Goal: Task Accomplishment & Management: Use online tool/utility

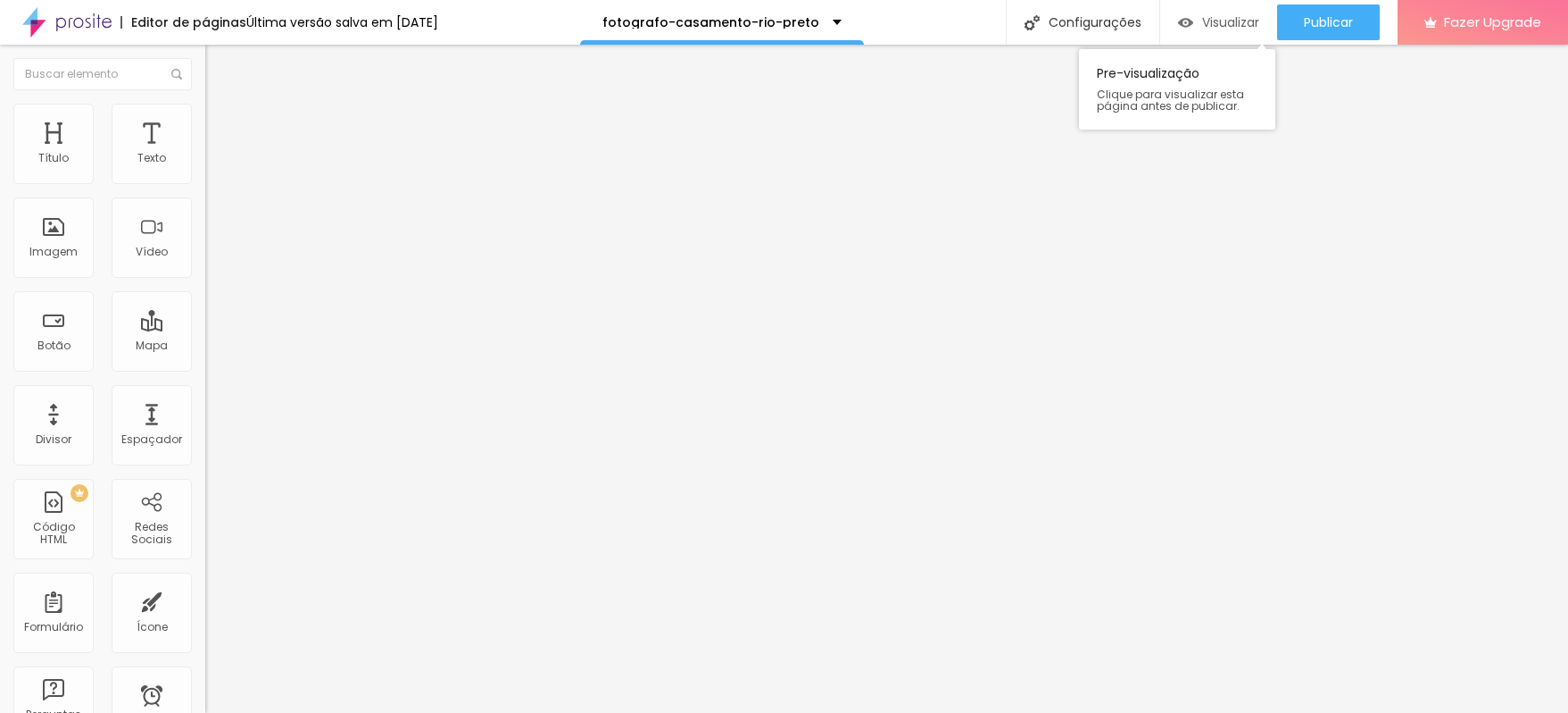
click at [1197, 26] on div "Visualizar" at bounding box center [1219, 22] width 81 height 15
click at [218, 60] on img "button" at bounding box center [225, 65] width 14 height 14
click at [85, 26] on img at bounding box center [66, 22] width 89 height 45
click at [67, 221] on div "Imagem" at bounding box center [53, 234] width 80 height 80
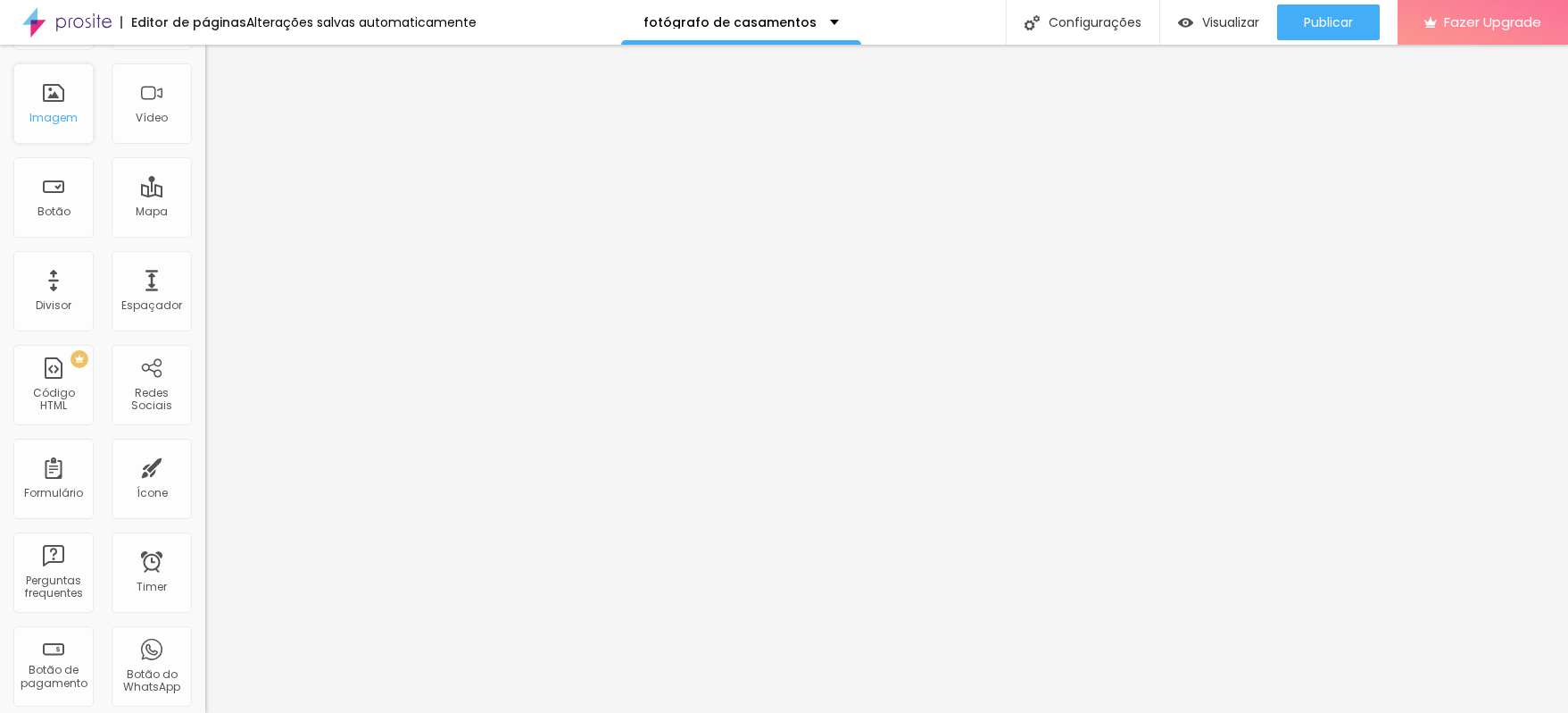
scroll to position [0, 0]
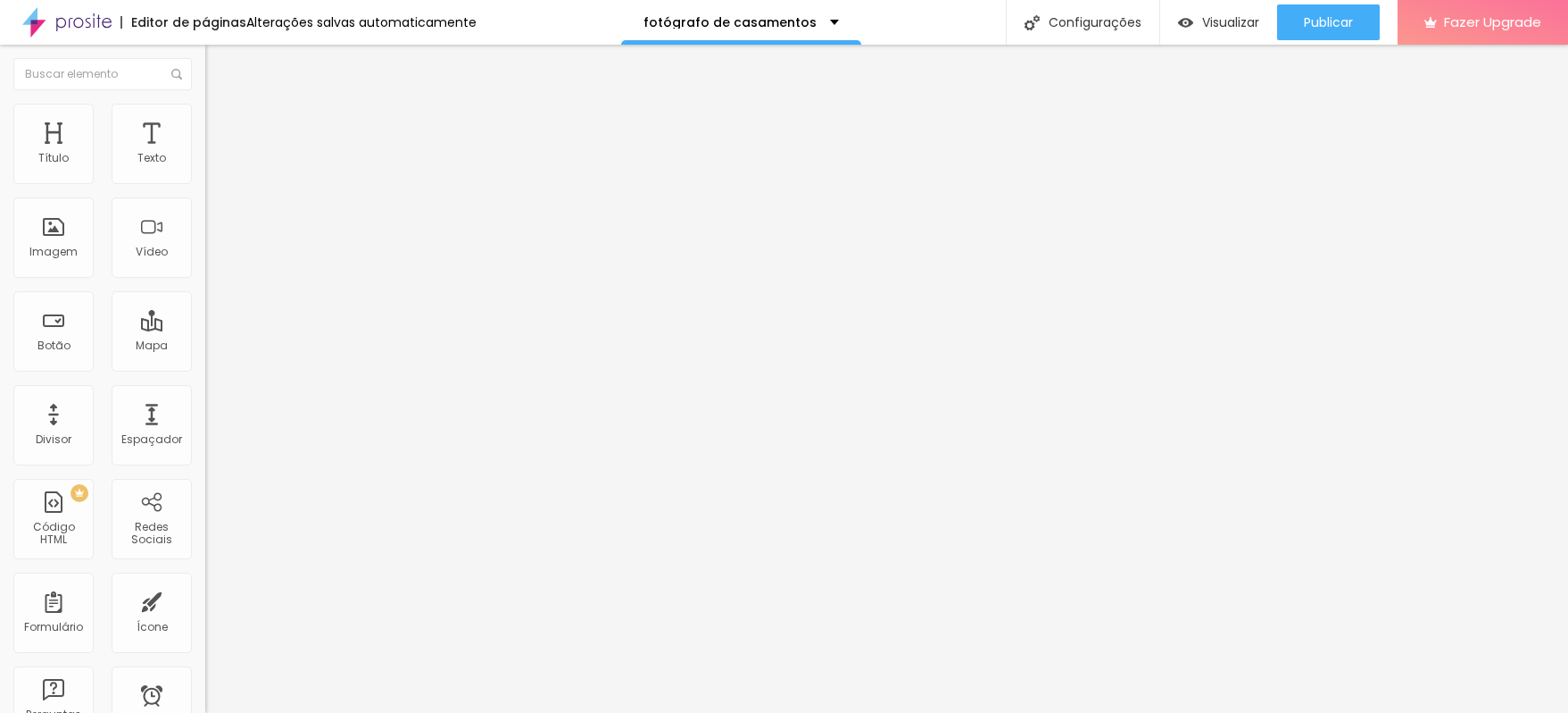
click at [205, 113] on ul "Conteúdo Estilo Avançado" at bounding box center [308, 112] width 205 height 54
click at [205, 118] on li "Estilo" at bounding box center [308, 112] width 205 height 18
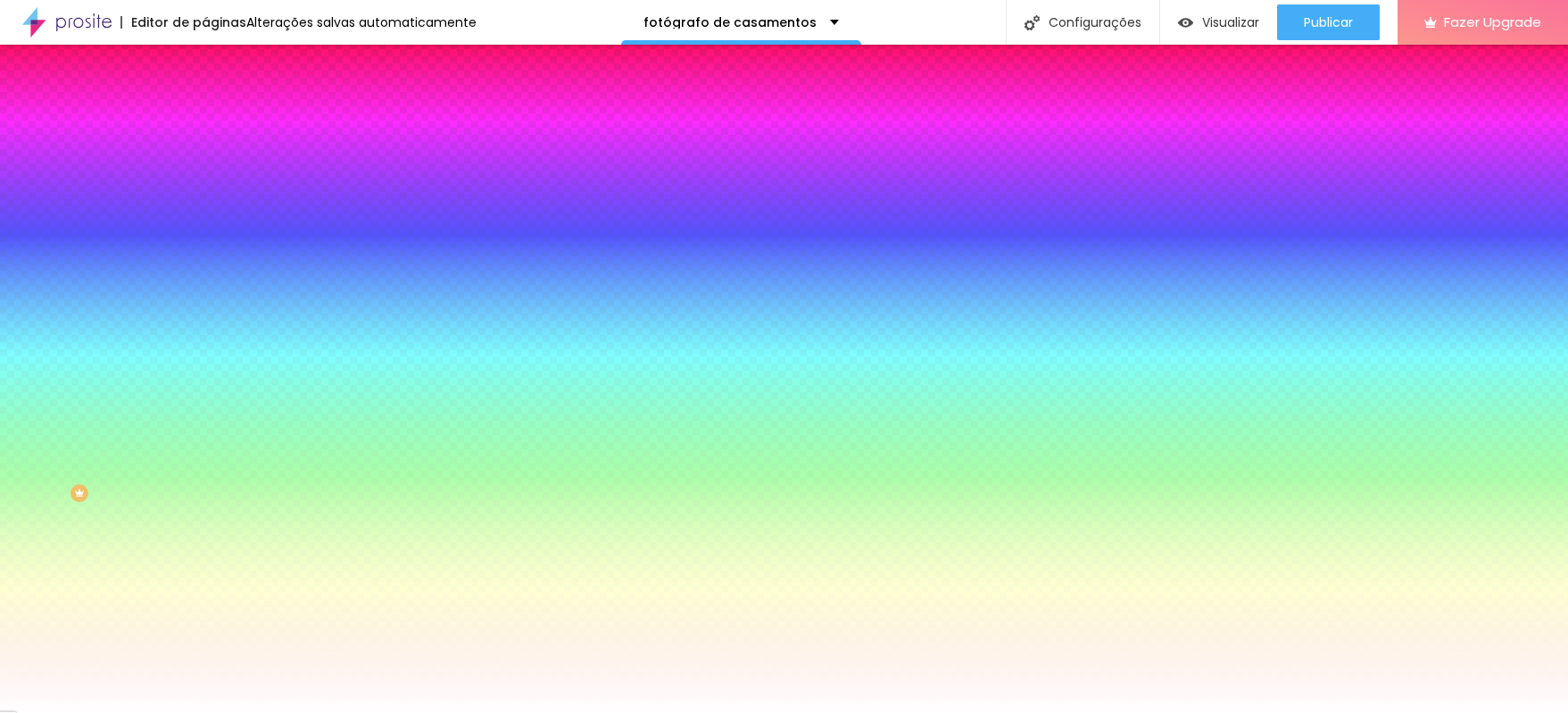
click at [205, 121] on img at bounding box center [213, 129] width 16 height 16
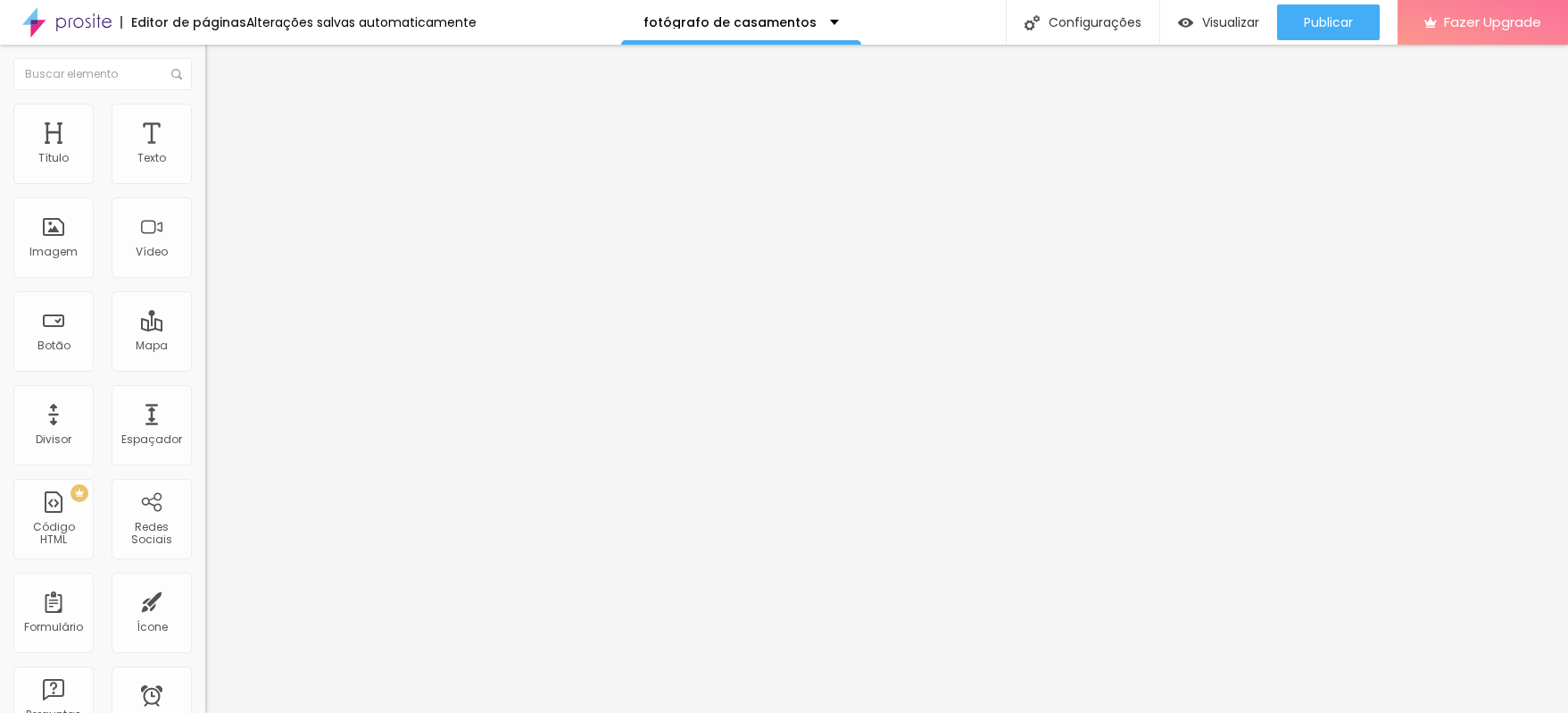
click at [205, 115] on li "Estilo" at bounding box center [308, 112] width 205 height 18
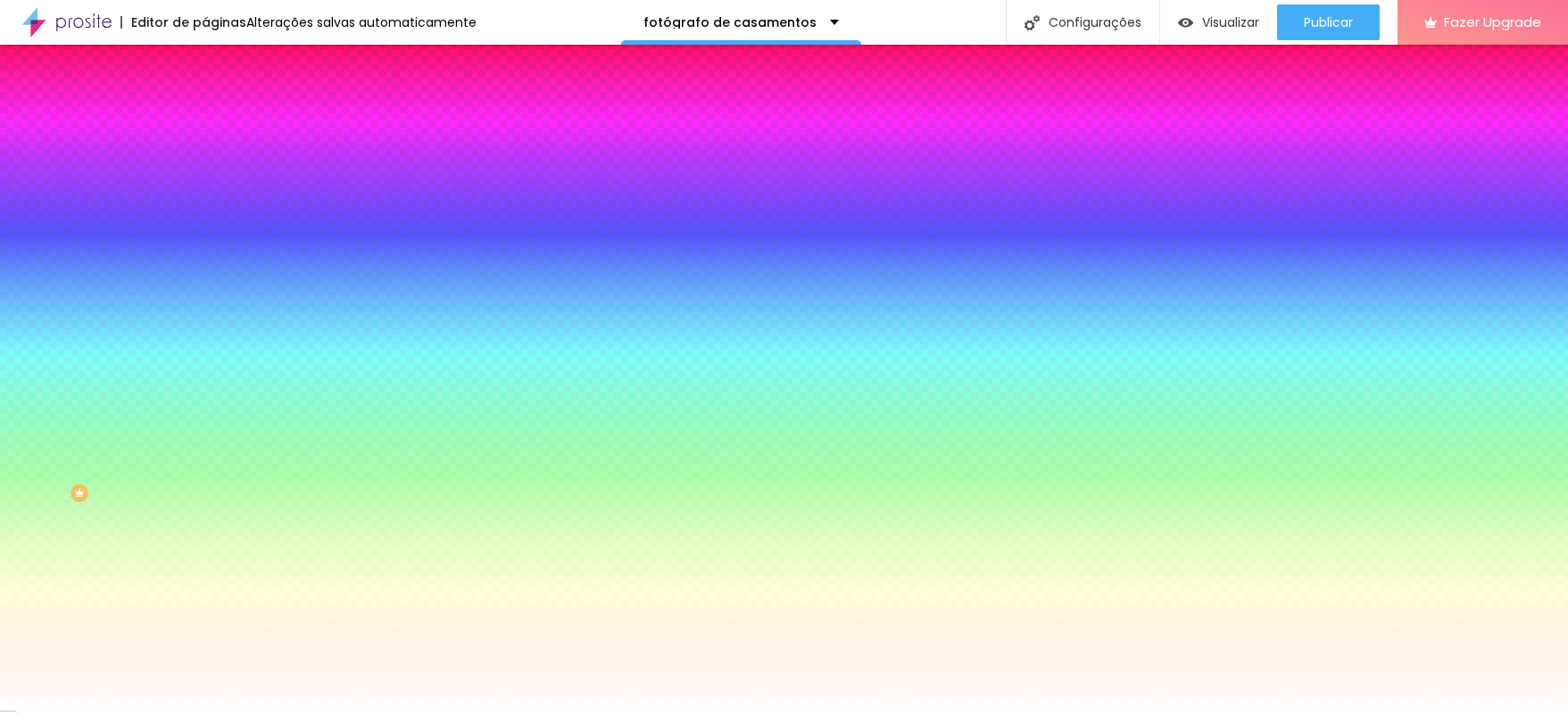
click at [205, 103] on li "Conteúdo" at bounding box center [308, 94] width 205 height 18
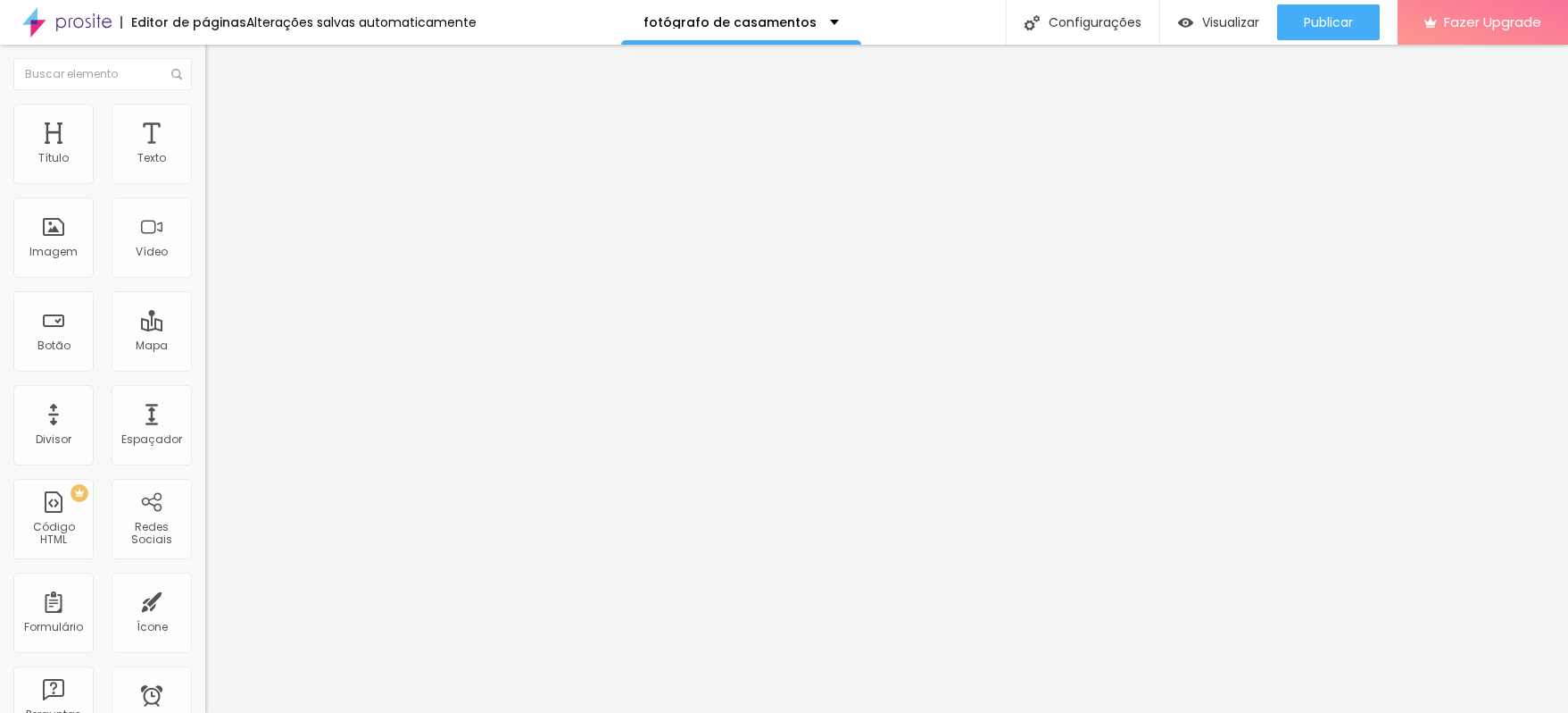
click at [205, 163] on span "Encaixotado" at bounding box center [240, 154] width 69 height 15
click at [205, 191] on span "Completo" at bounding box center [232, 182] width 55 height 15
click at [205, 123] on ul "Conteúdo Estilo Avançado" at bounding box center [308, 112] width 205 height 54
click at [221, 123] on span "Estilo" at bounding box center [235, 115] width 28 height 15
click at [221, 126] on span "Avançado" at bounding box center [250, 133] width 59 height 15
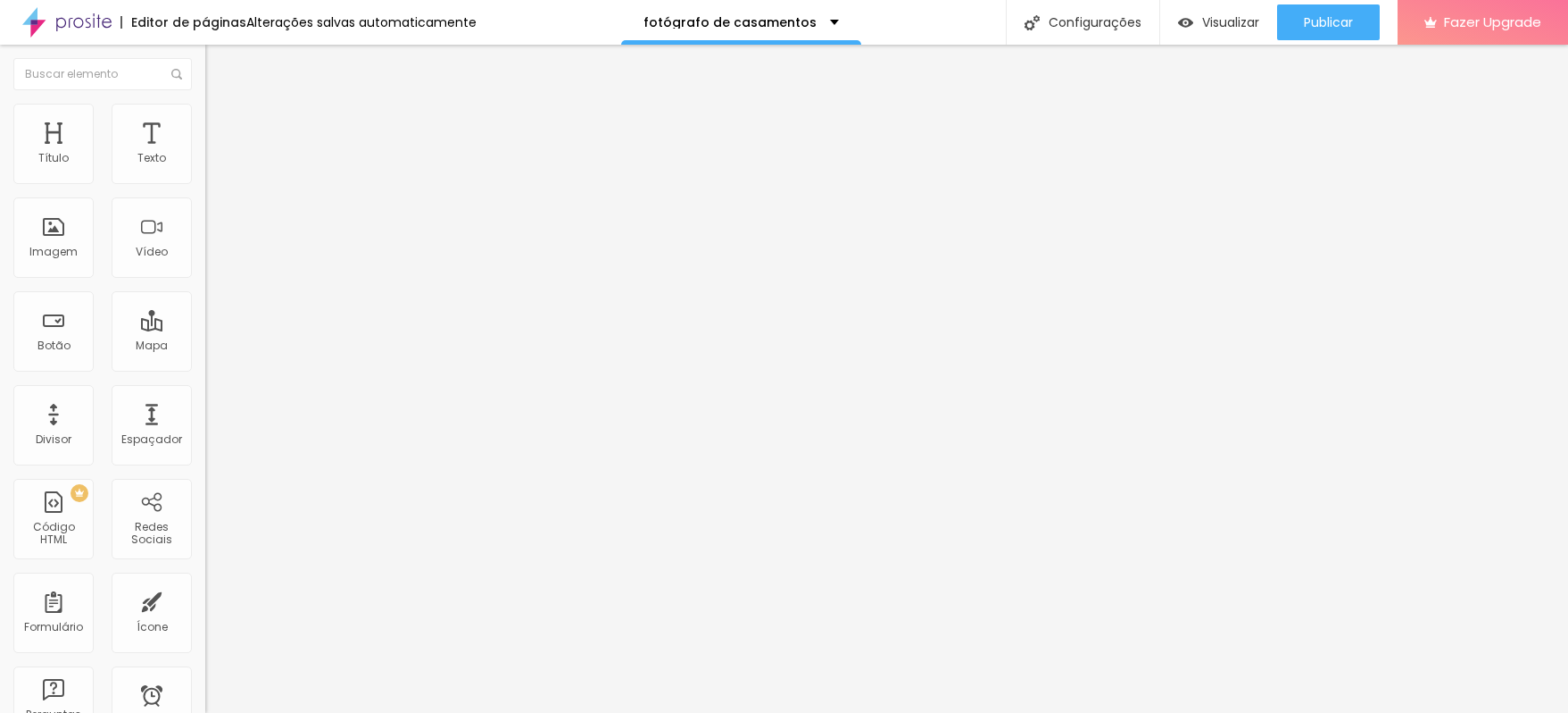
click at [221, 123] on span "Estilo" at bounding box center [235, 115] width 28 height 15
click at [221, 105] on span "Conteúdo" at bounding box center [249, 97] width 56 height 15
click at [221, 123] on span "Estilo" at bounding box center [235, 115] width 28 height 15
type input "95"
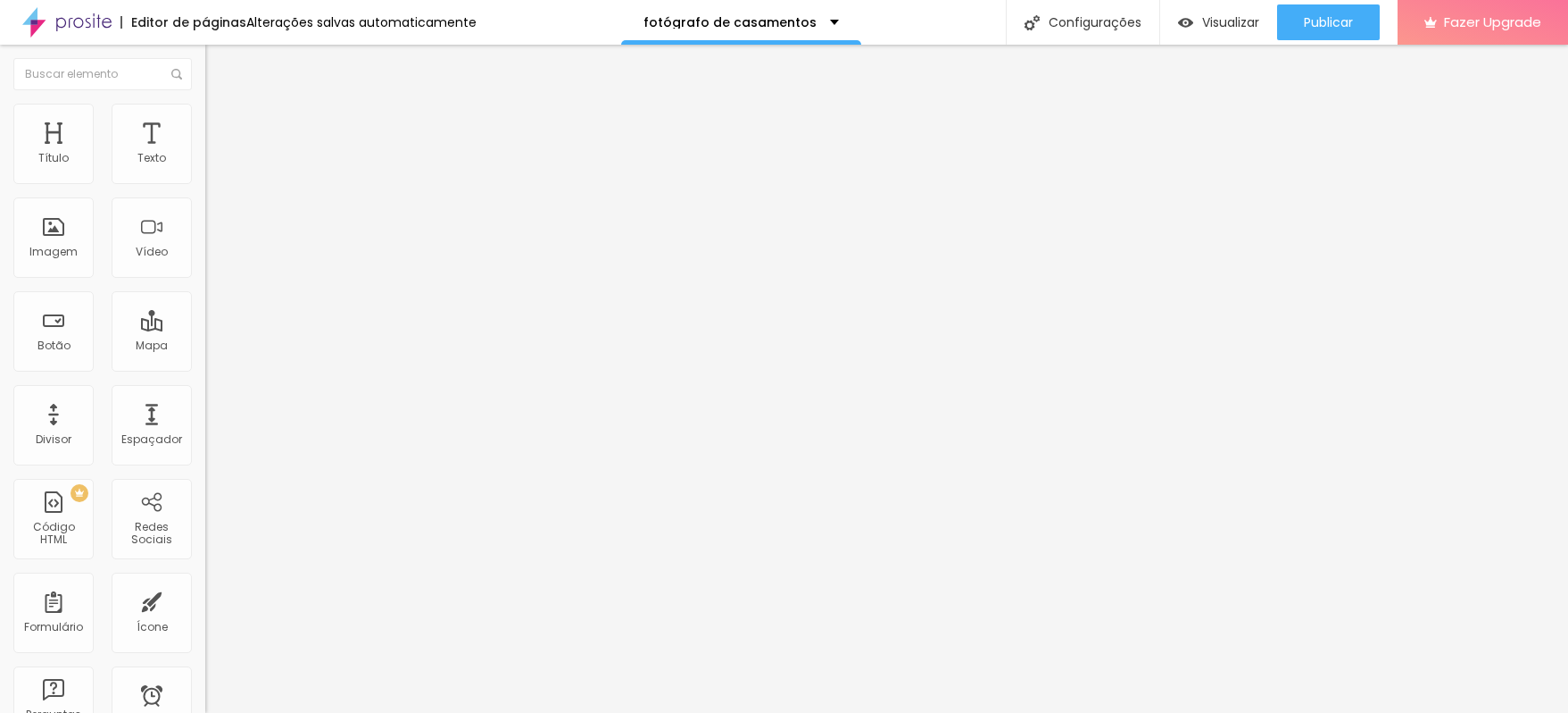
type input "90"
type input "85"
type input "80"
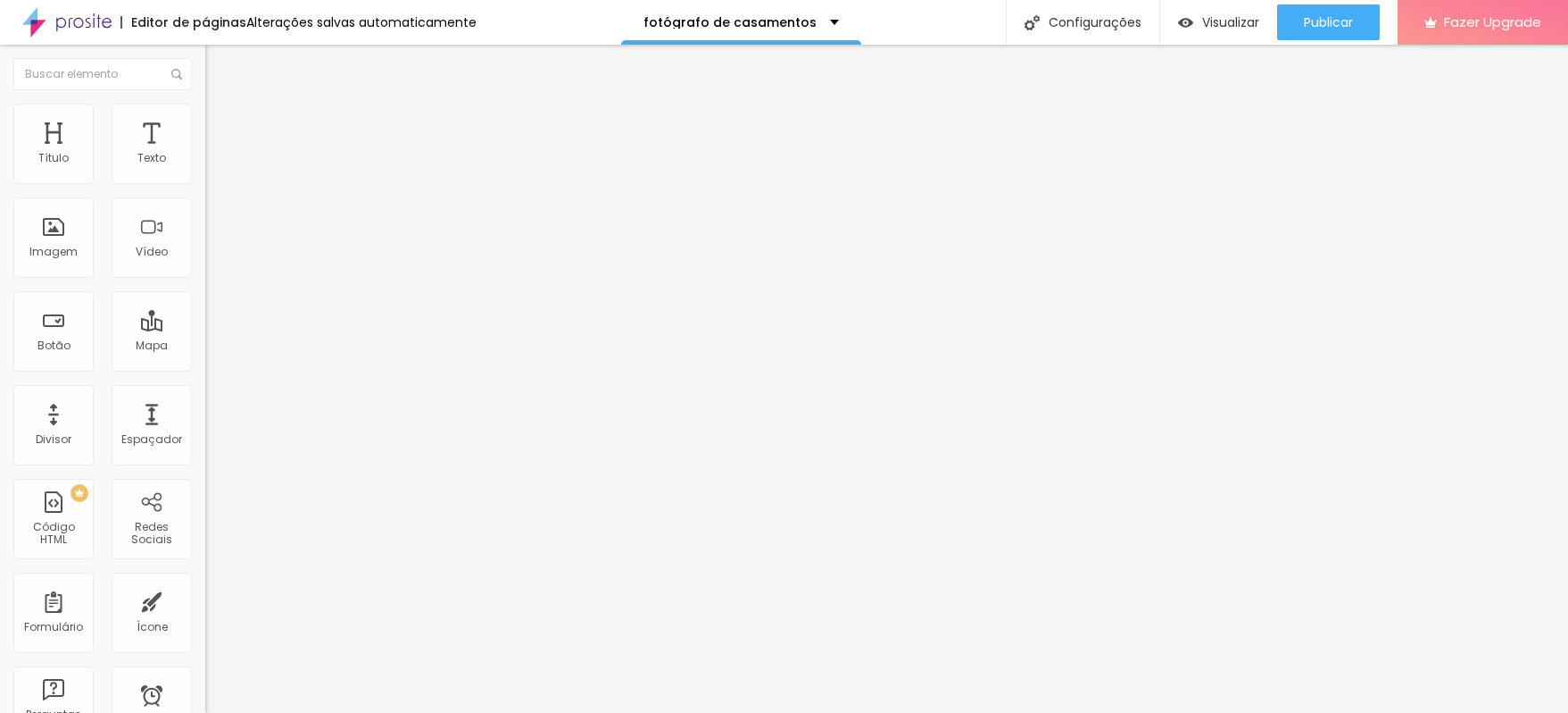
type input "80"
type input "75"
type input "70"
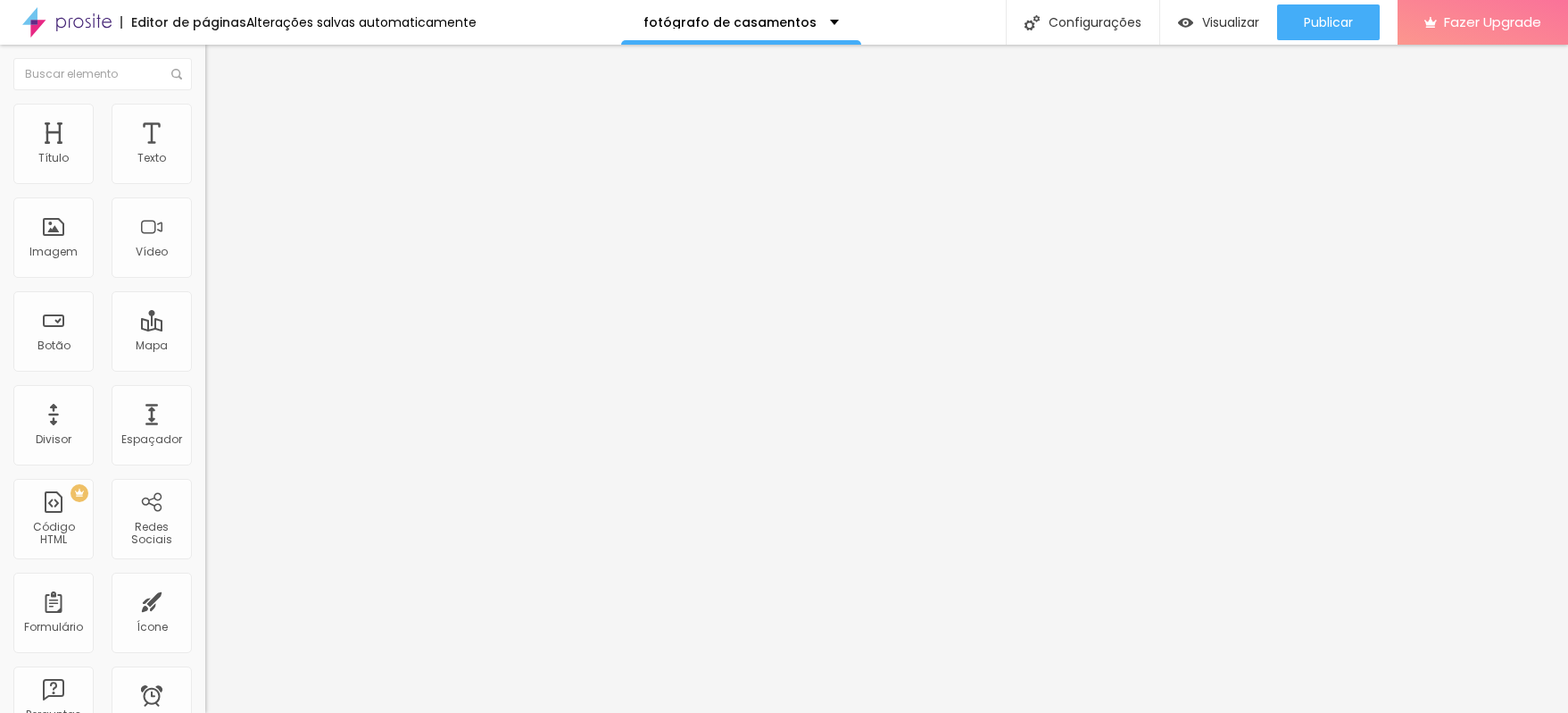
type input "65"
type input "60"
type input "55"
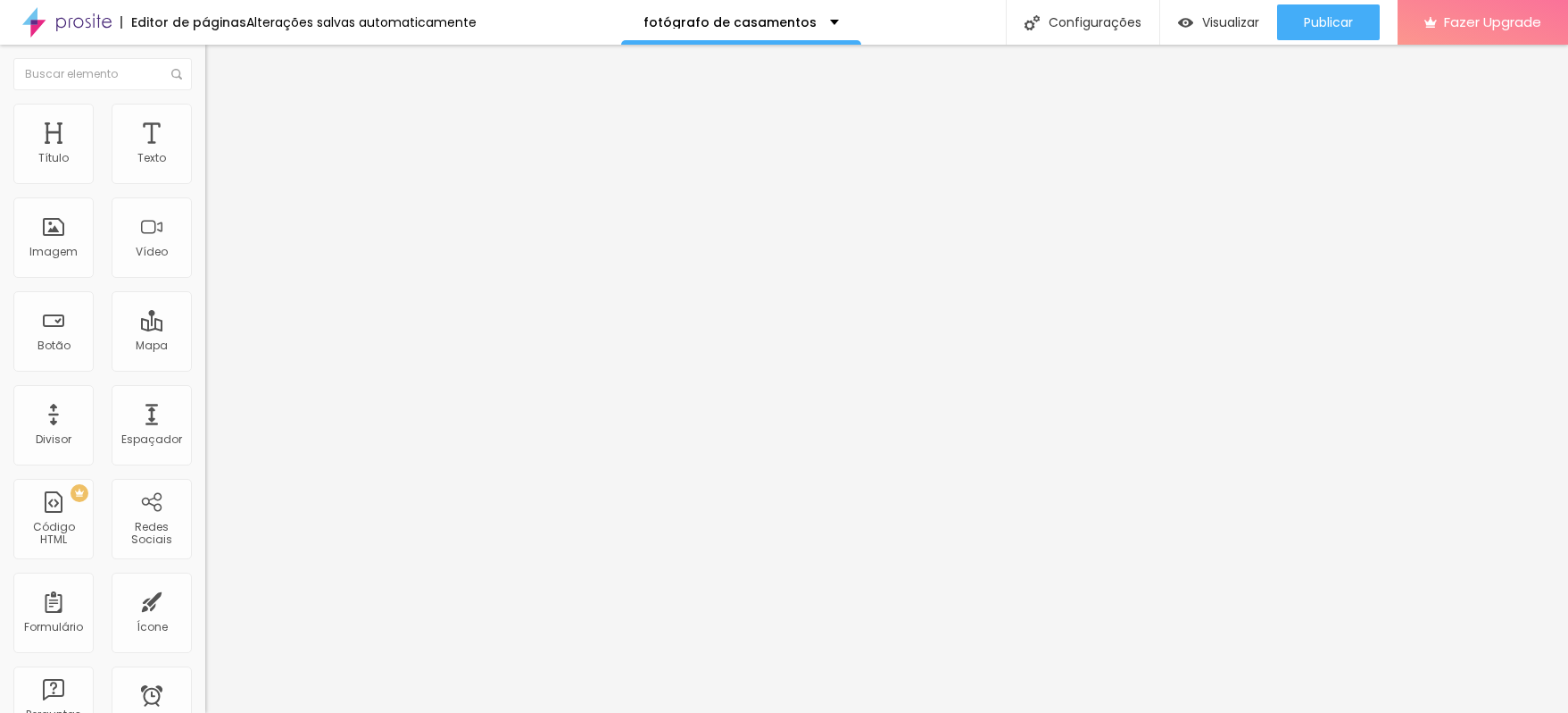
type input "55"
type input "50"
type input "45"
drag, startPoint x: 188, startPoint y: 189, endPoint x: 87, endPoint y: 187, distance: 101.0
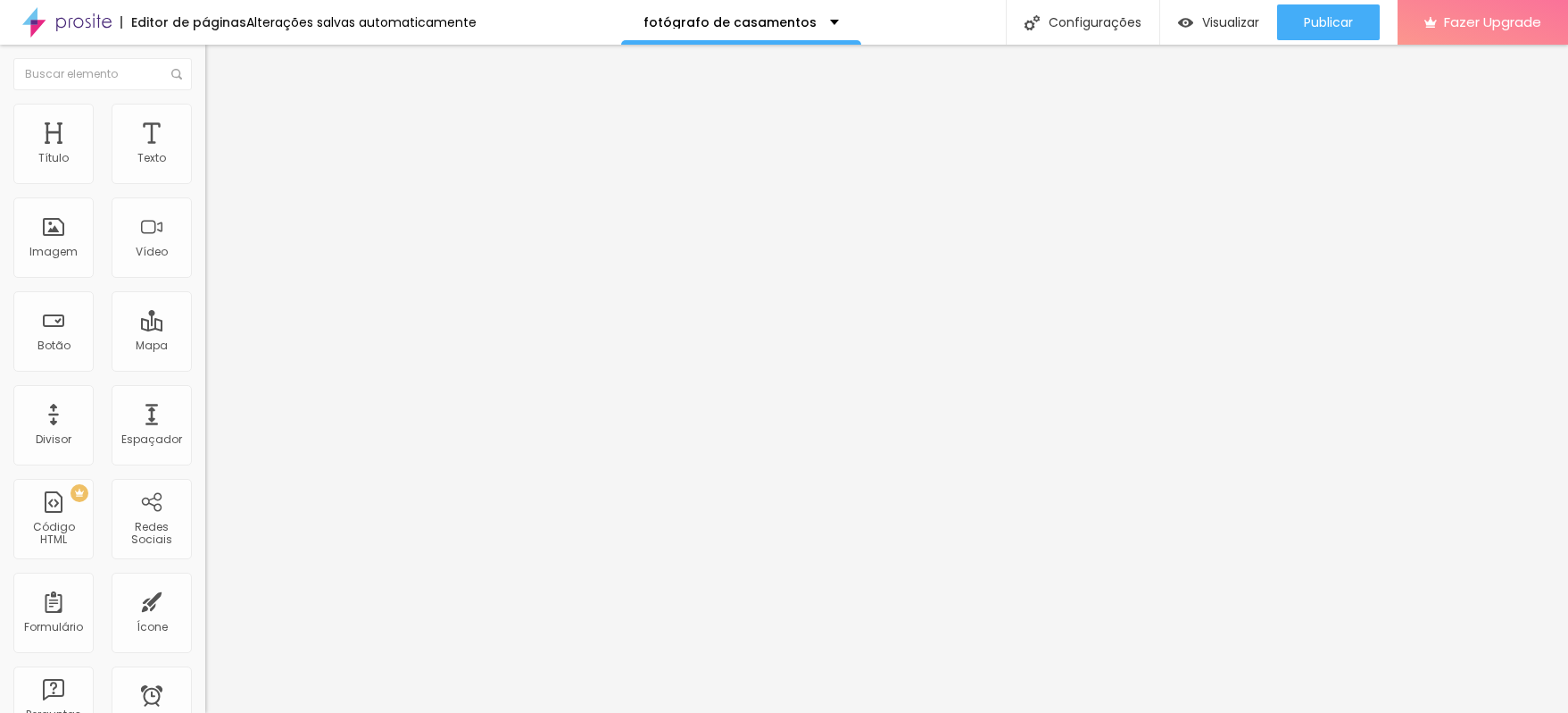
type input "45"
click at [205, 183] on input "range" at bounding box center [263, 176] width 115 height 14
click at [205, 385] on div "Editar Imagem Conteúdo Estilo Avançado Tamanho 45 px % 0 Borda arredondada Somb…" at bounding box center [308, 378] width 205 height 668
type input "50"
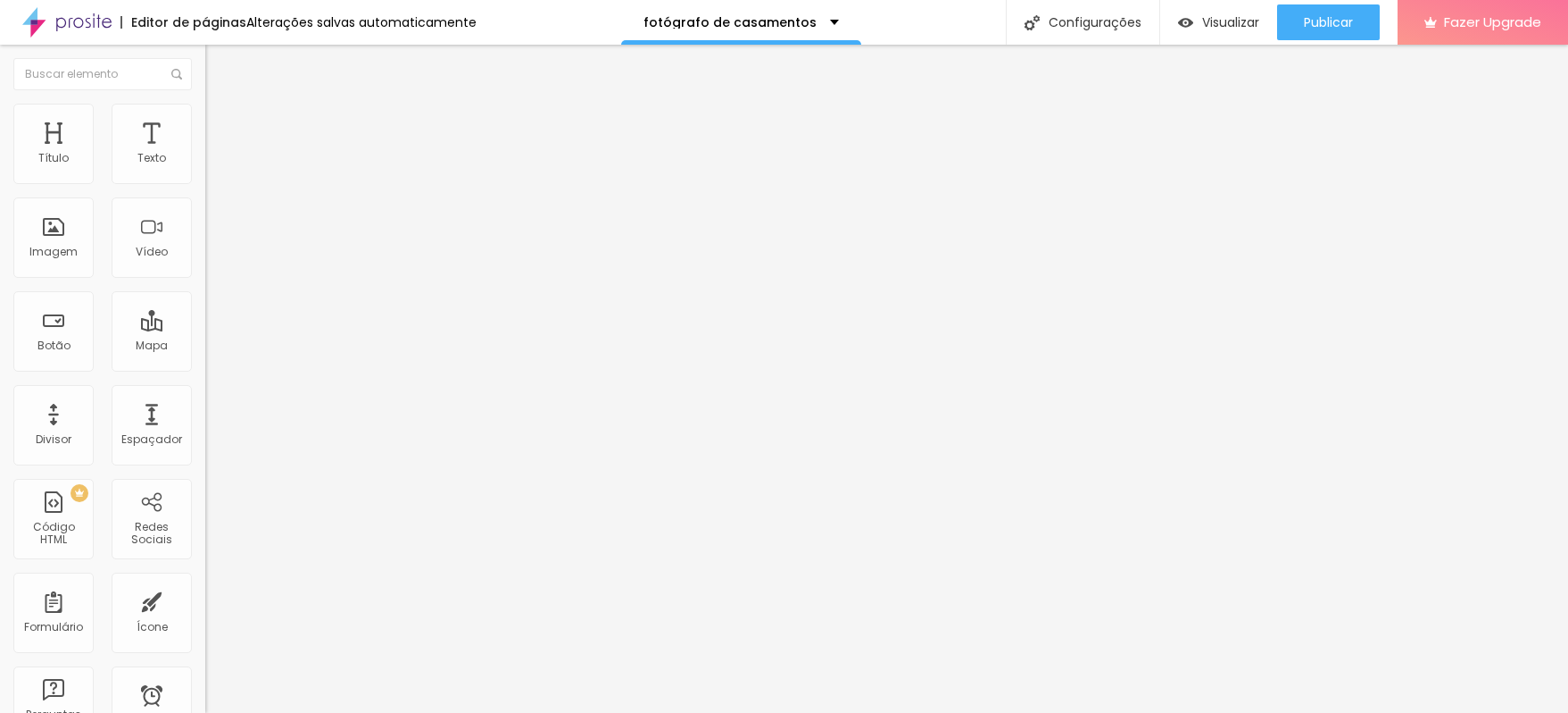
type input "55"
type input "60"
type input "65"
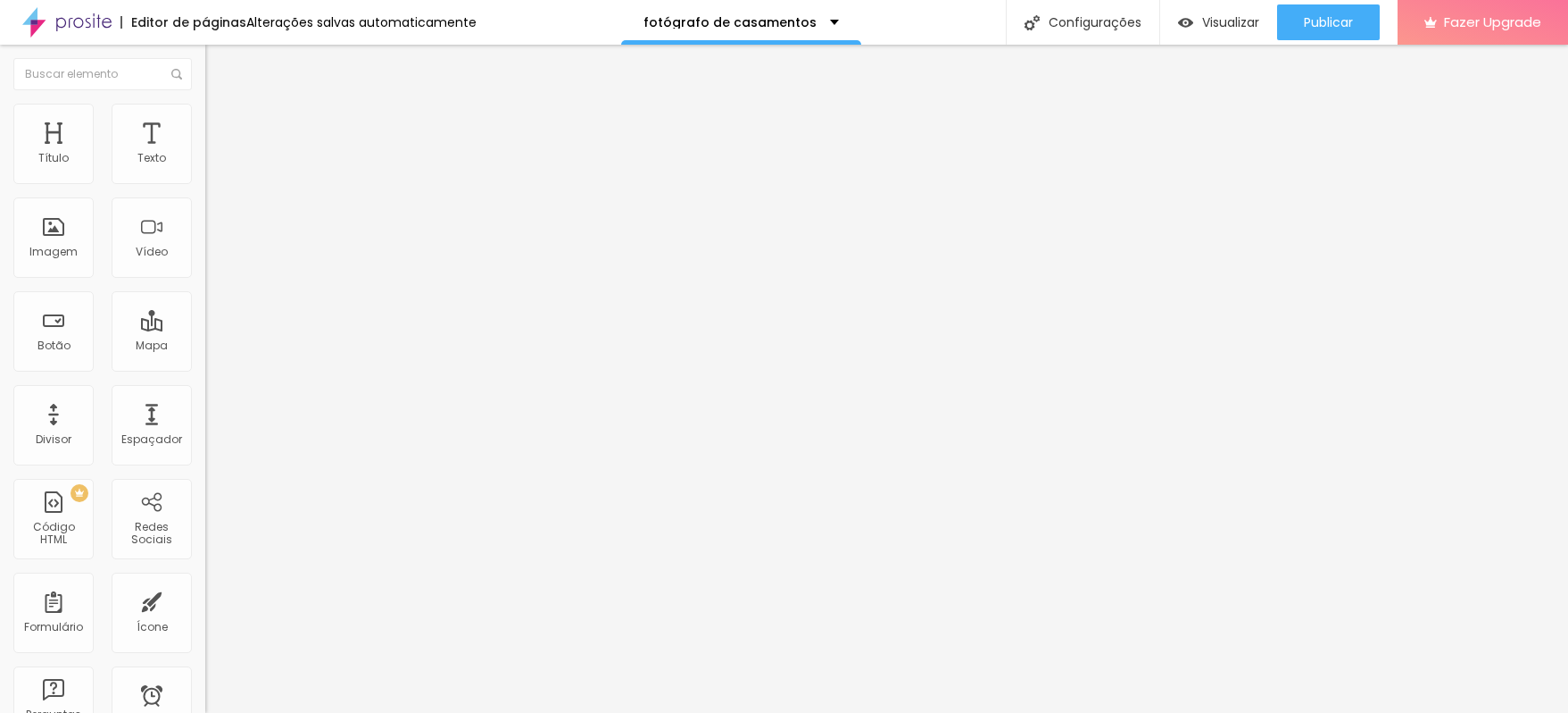
type input "65"
type input "70"
type input "75"
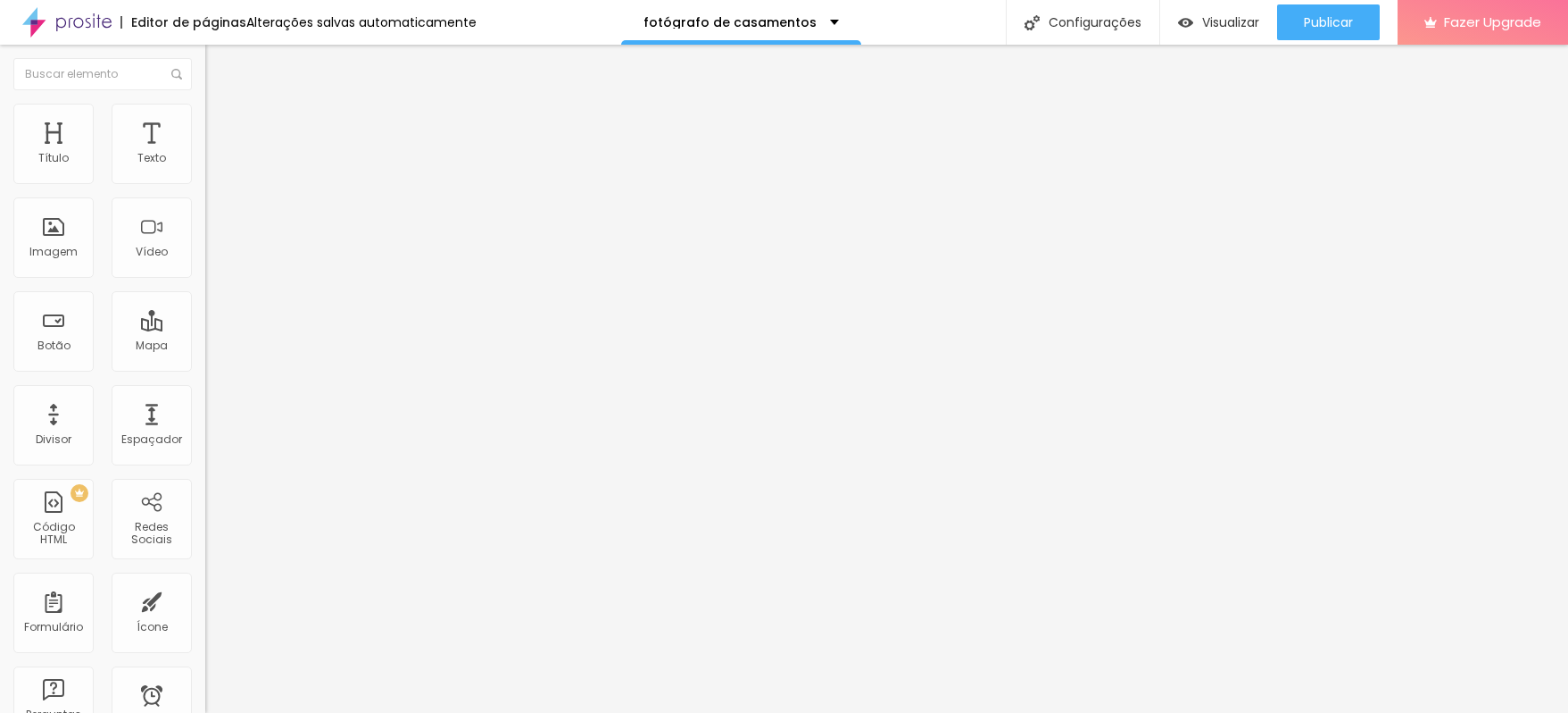
type input "70"
type input "65"
type input "60"
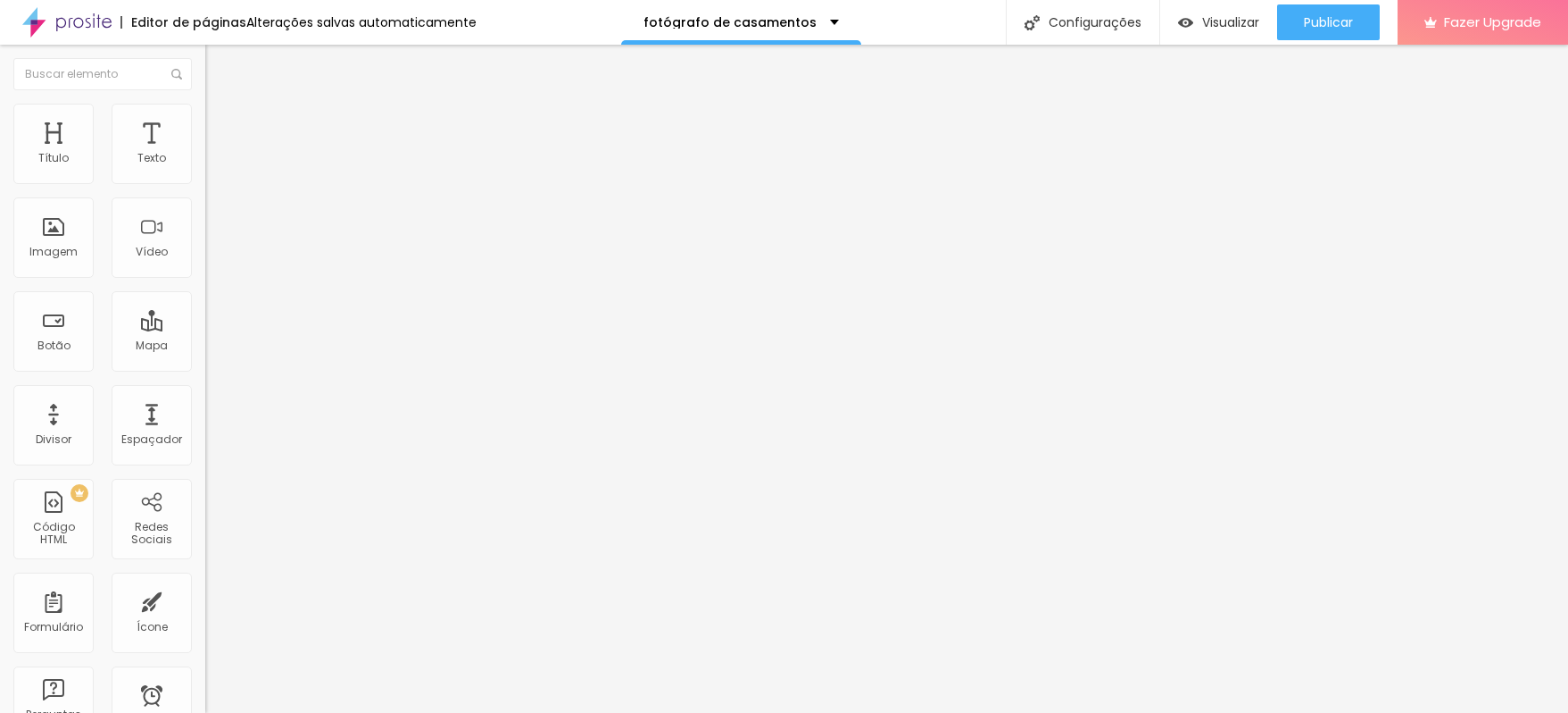
type input "60"
type input "55"
type input "50"
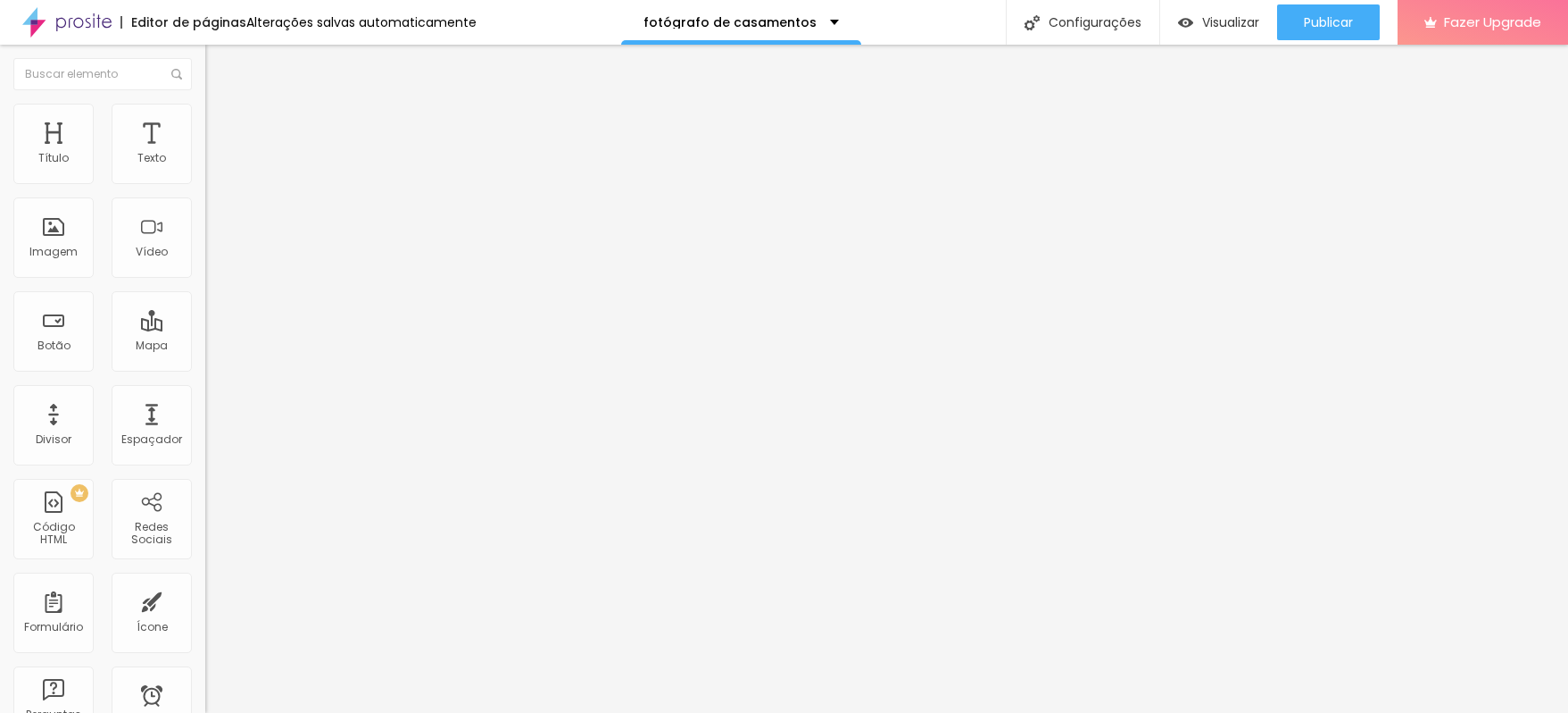
type input "45"
type input "40"
type input "35"
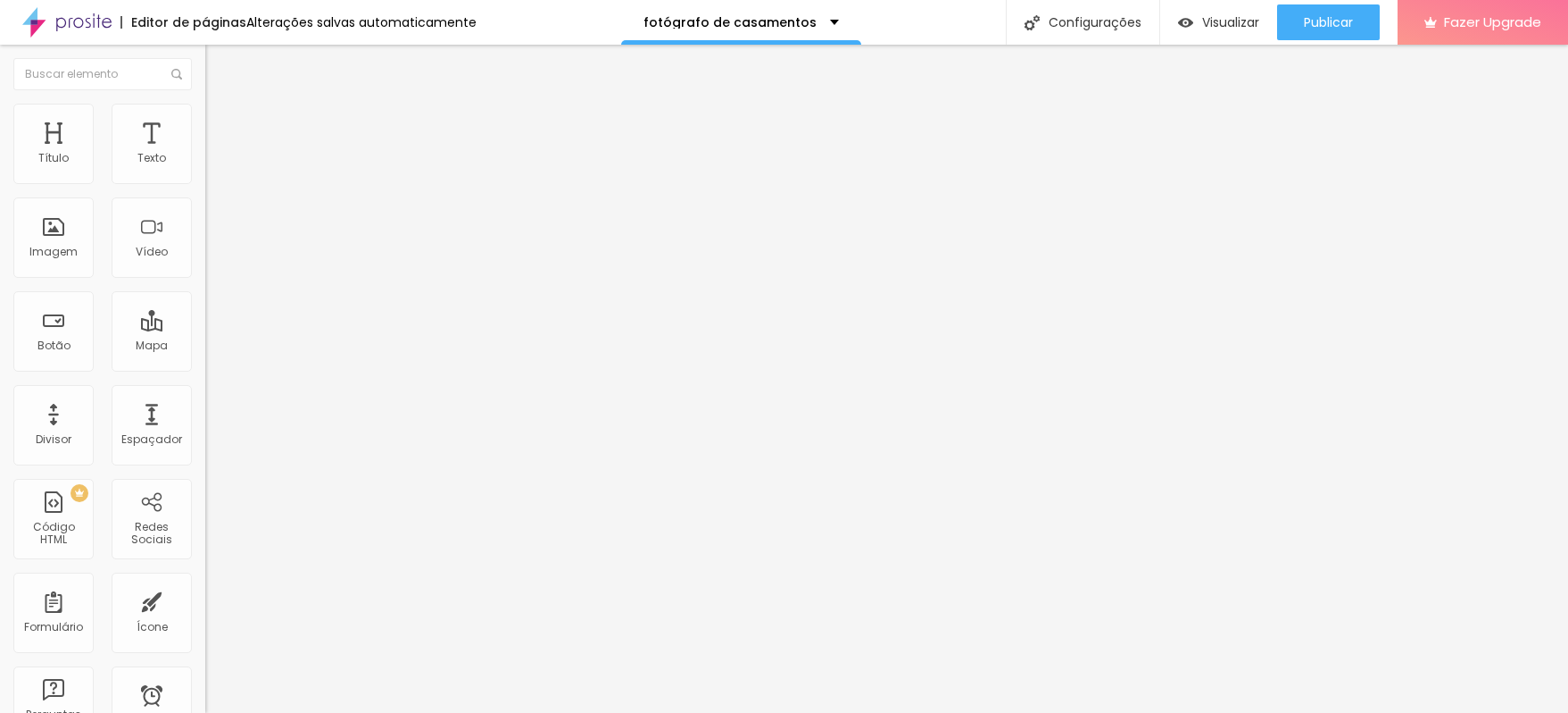
type input "35"
type input "40"
type input "45"
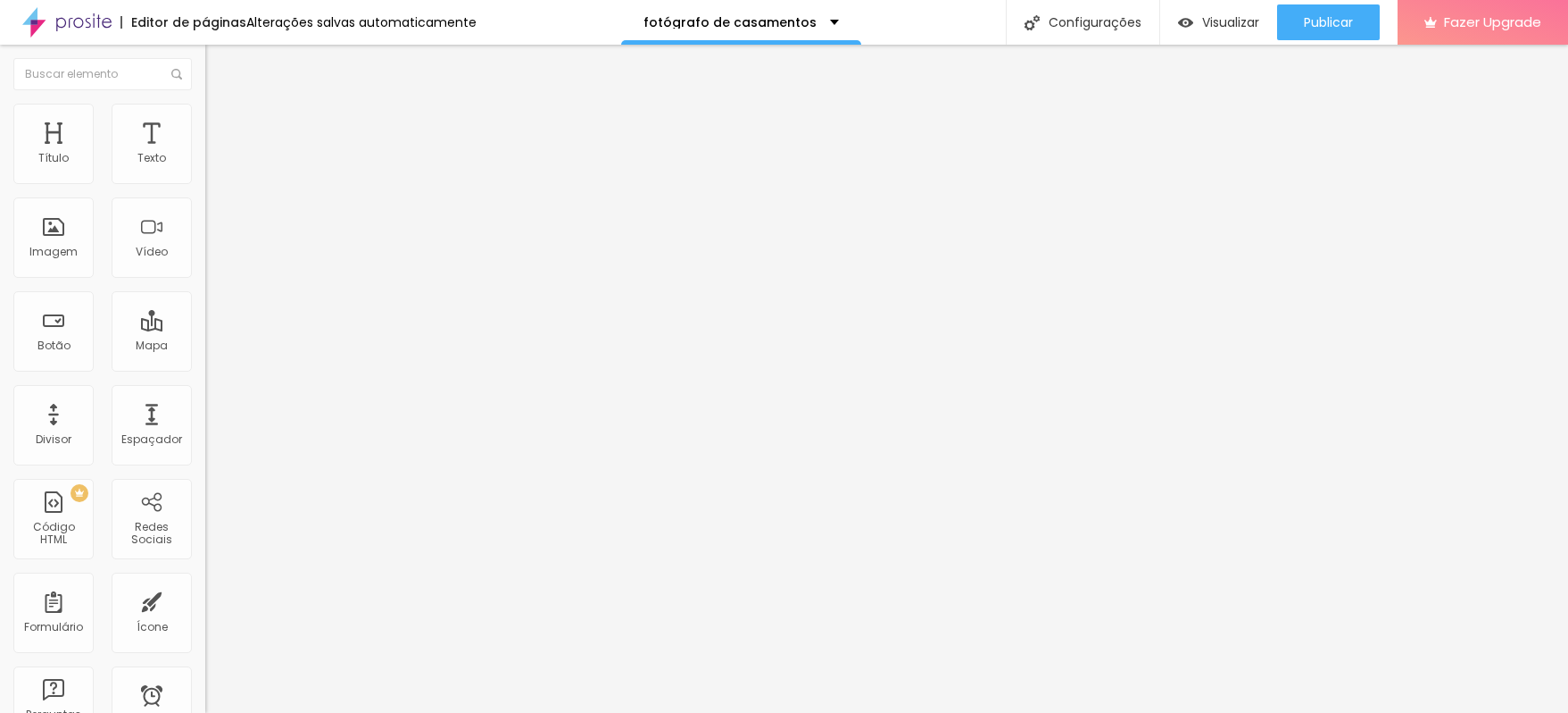
type input "50"
type input "45"
type input "40"
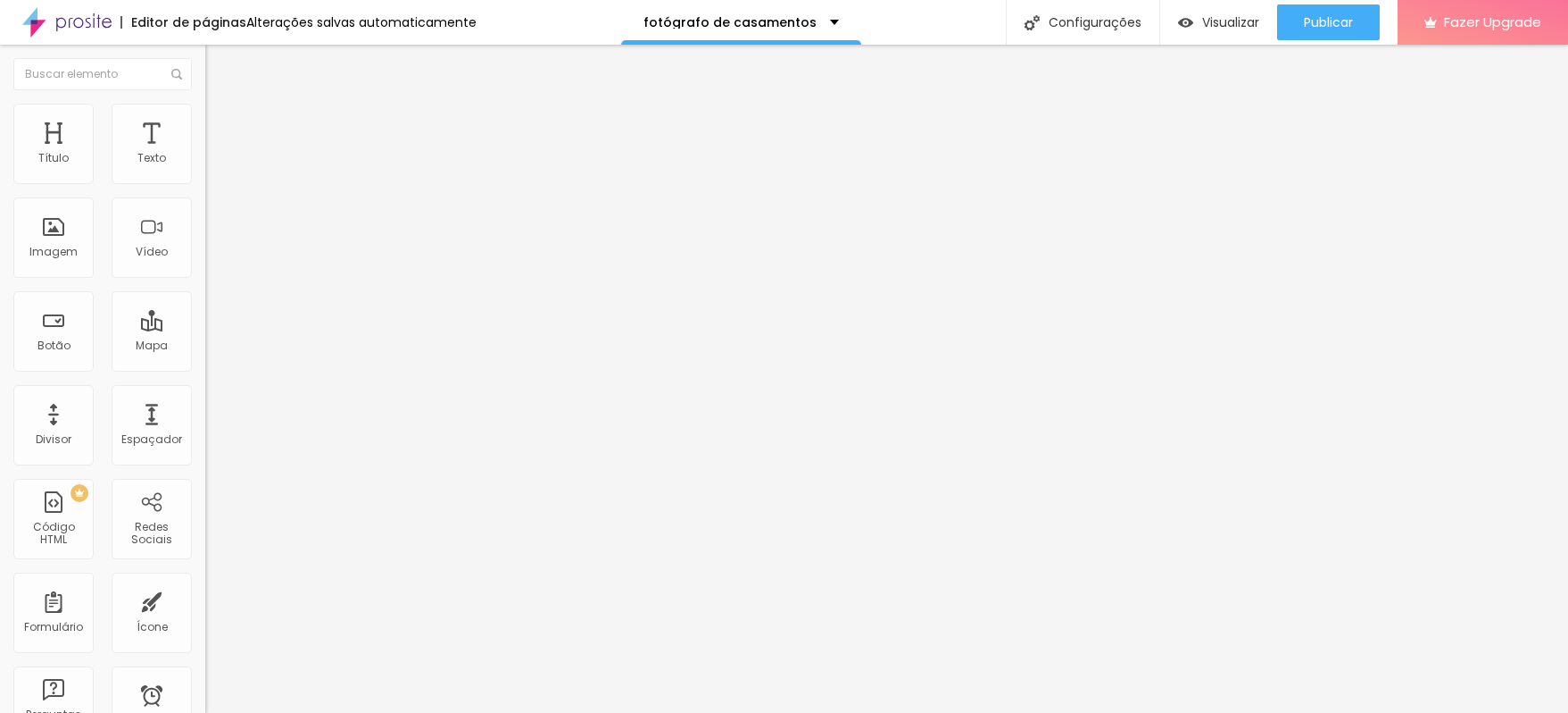
type input "40"
type input "35"
type input "30"
drag, startPoint x: 85, startPoint y: 191, endPoint x: 52, endPoint y: 193, distance: 33.1
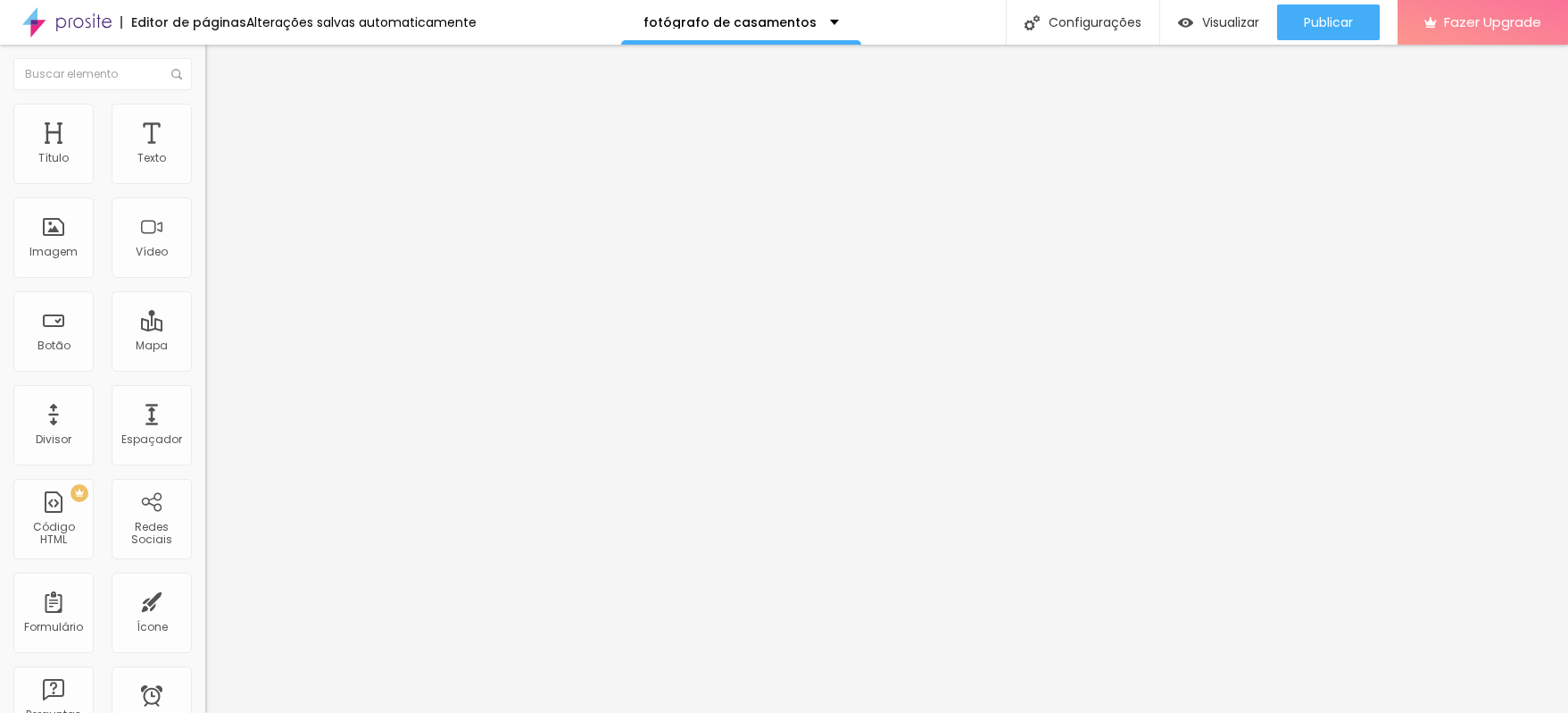
type input "30"
click at [205, 183] on input "range" at bounding box center [263, 176] width 115 height 14
type input "35"
type input "40"
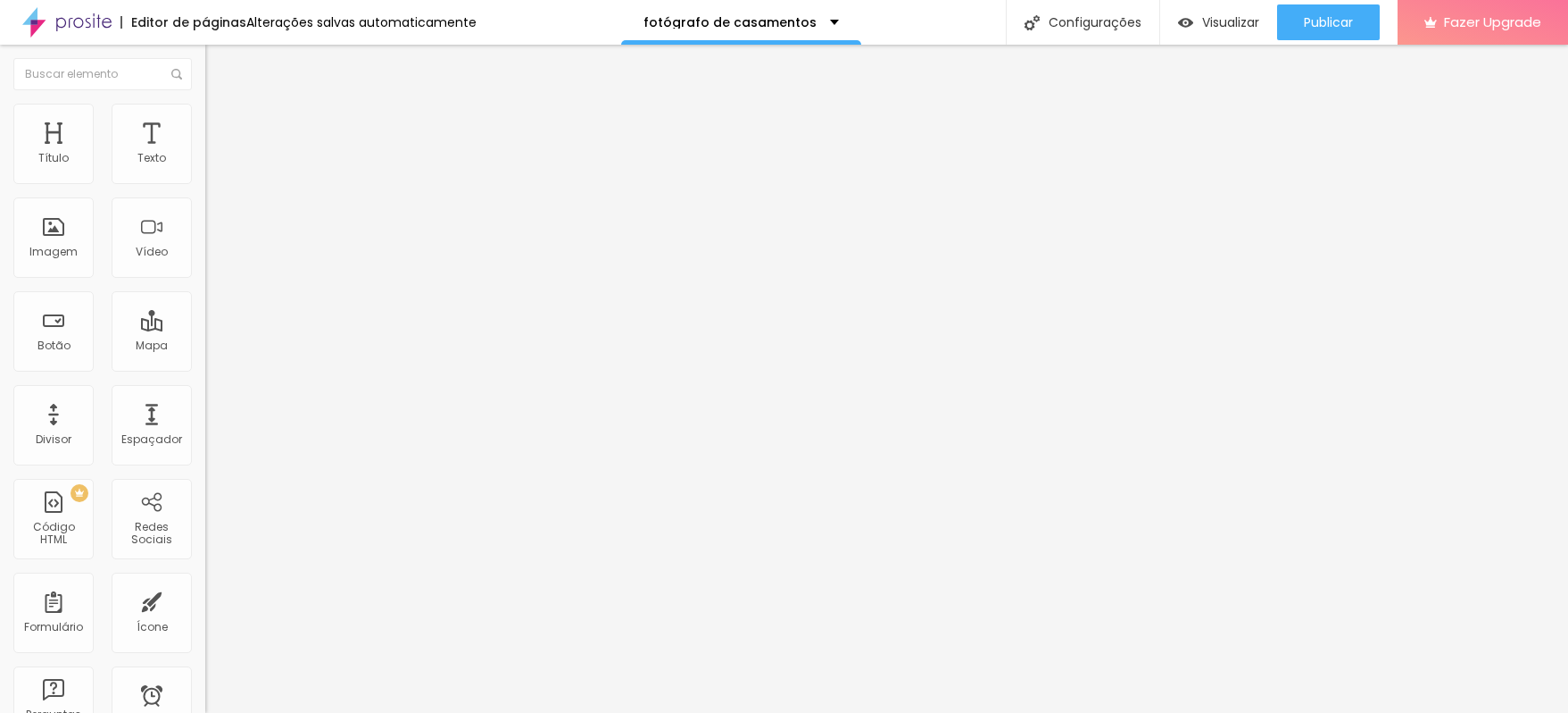
type input "40"
type input "55"
type input "70"
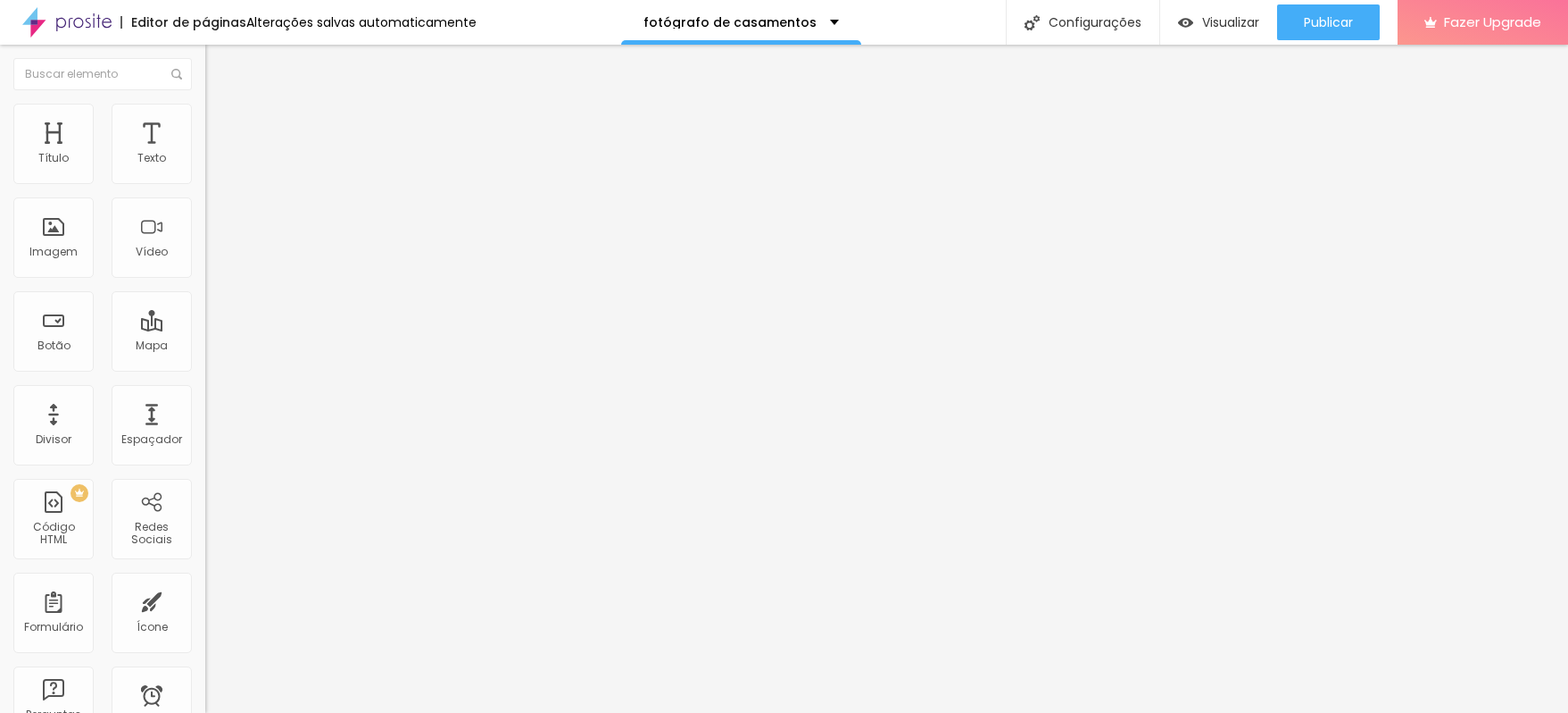
type input "75"
type input "85"
type input "95"
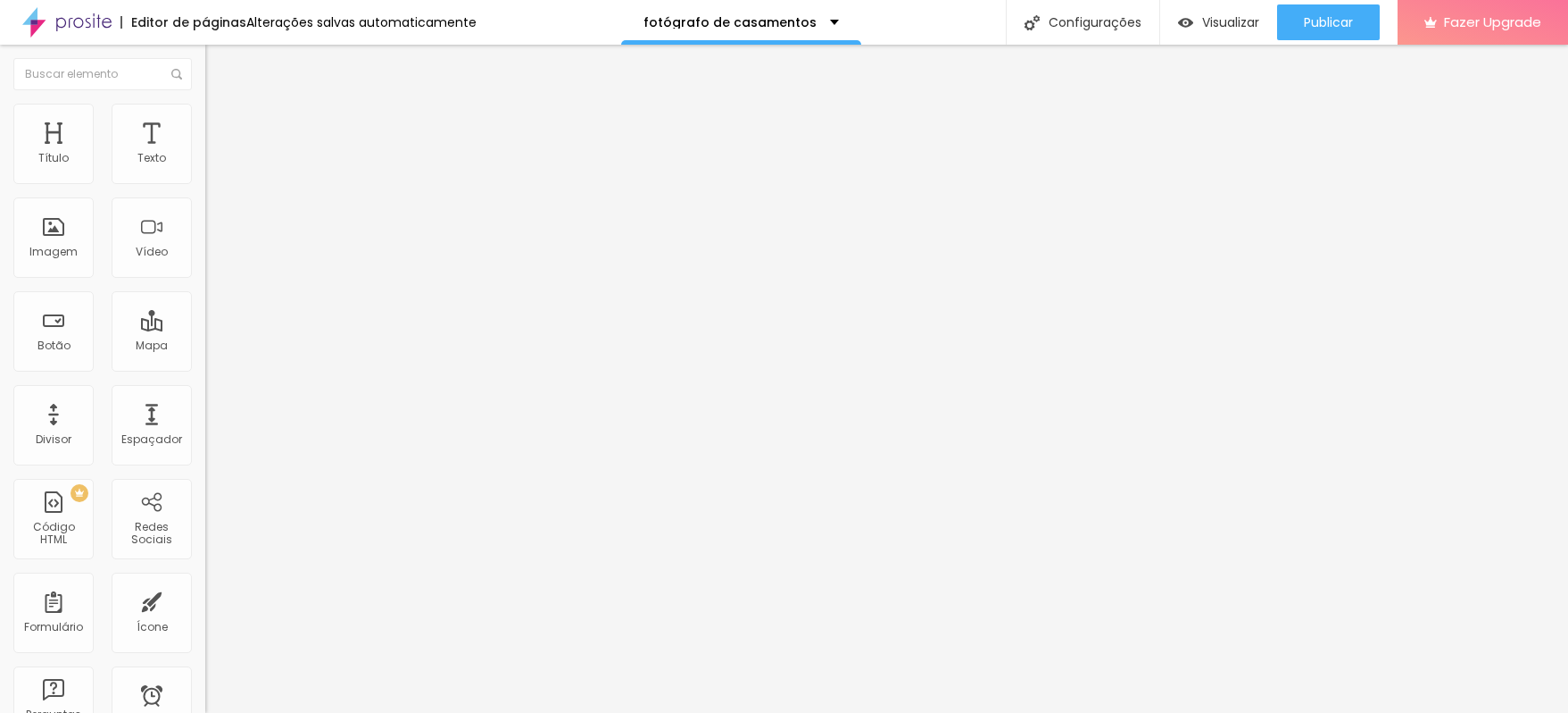
type input "95"
type input "100"
drag, startPoint x: 76, startPoint y: 190, endPoint x: 282, endPoint y: 185, distance: 206.1
type input "100"
click at [282, 183] on input "range" at bounding box center [263, 176] width 115 height 14
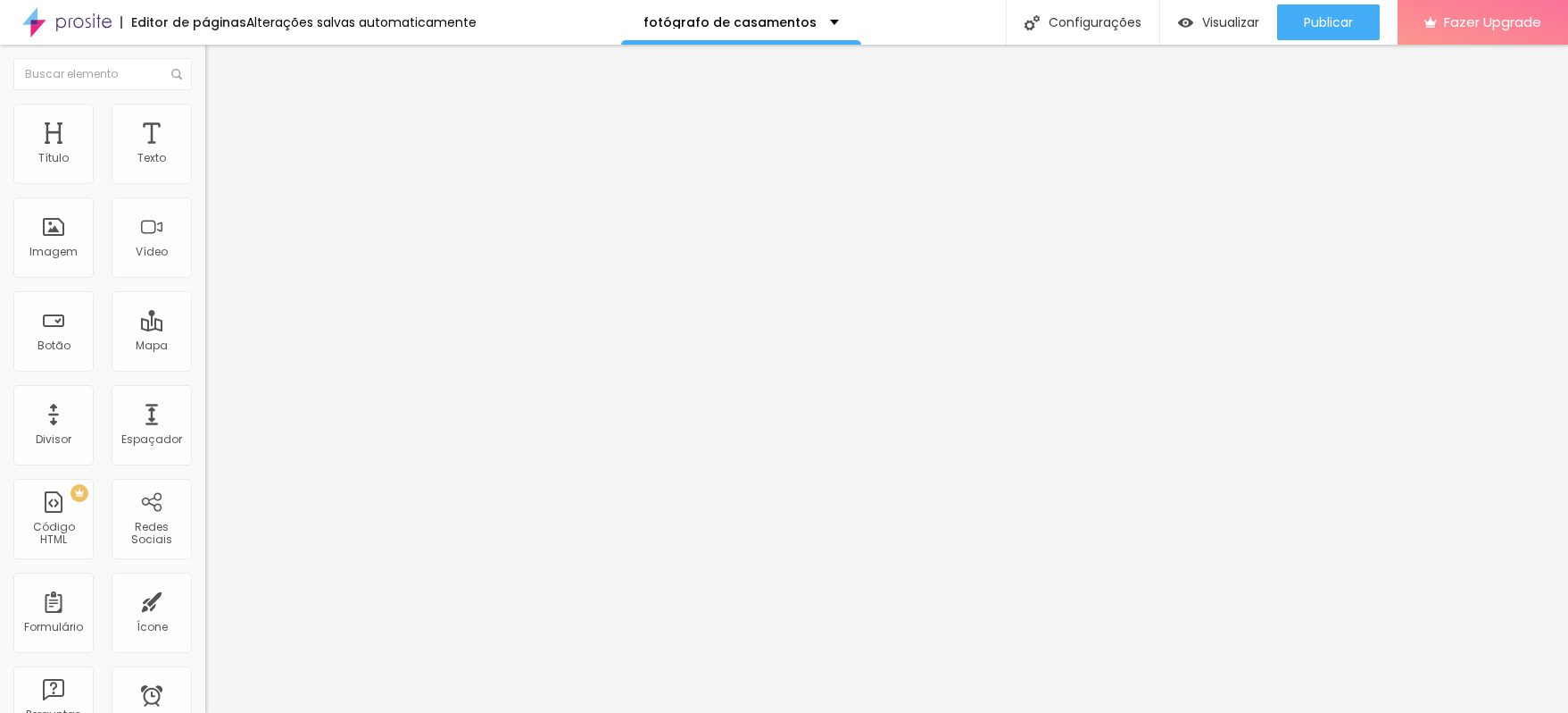
click at [205, 103] on li "Conteúdo" at bounding box center [308, 94] width 205 height 18
click at [205, 338] on div "Link" at bounding box center [308, 332] width 205 height 11
click at [205, 280] on span "Original" at bounding box center [226, 271] width 43 height 15
click at [205, 290] on span "Cinema" at bounding box center [227, 282] width 45 height 15
click at [205, 338] on div "Link" at bounding box center [308, 332] width 205 height 11
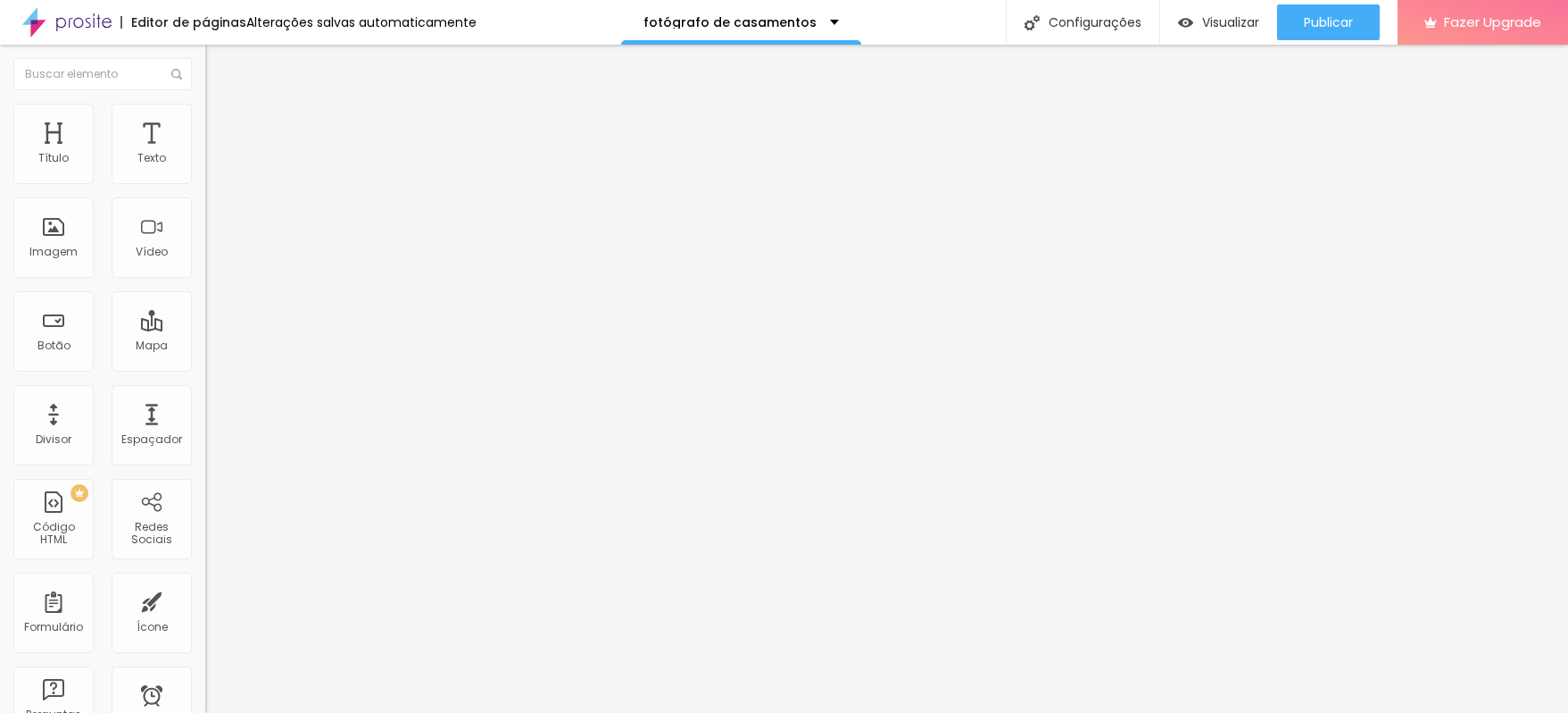
click at [220, 297] on span "Cinema" at bounding box center [242, 288] width 45 height 15
click at [205, 111] on img at bounding box center [213, 111] width 16 height 16
click at [218, 67] on img "button" at bounding box center [225, 65] width 14 height 14
click at [64, 145] on div "Título" at bounding box center [53, 143] width 80 height 80
click at [218, 67] on img "button" at bounding box center [225, 65] width 14 height 14
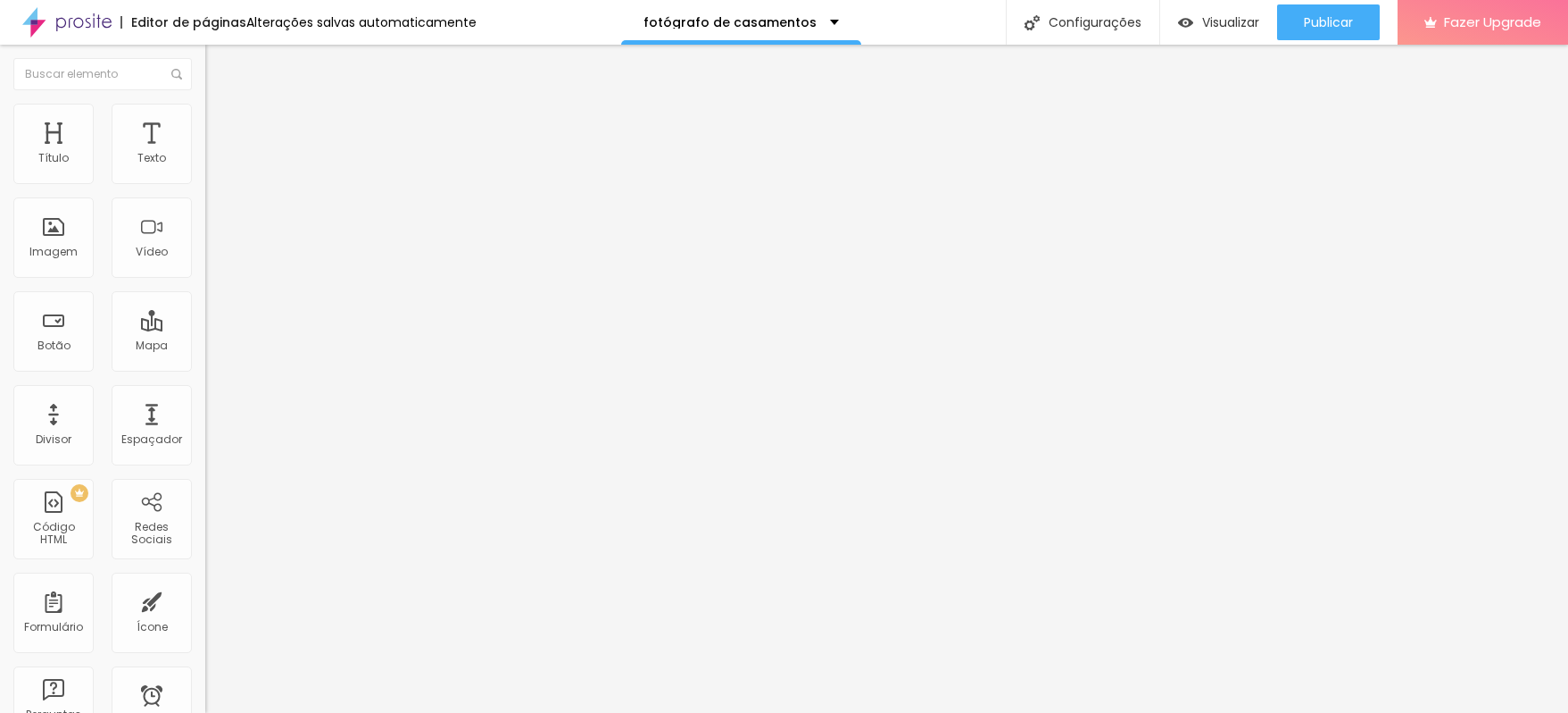
click at [221, 121] on span "Estilo" at bounding box center [235, 115] width 28 height 15
click at [205, 103] on li "Conteúdo" at bounding box center [308, 94] width 205 height 18
click at [205, 121] on ul "Conteúdo Estilo Avançado" at bounding box center [308, 112] width 205 height 54
click at [221, 123] on span "Estilo" at bounding box center [235, 115] width 28 height 15
click at [221, 126] on span "Avançado" at bounding box center [250, 133] width 59 height 15
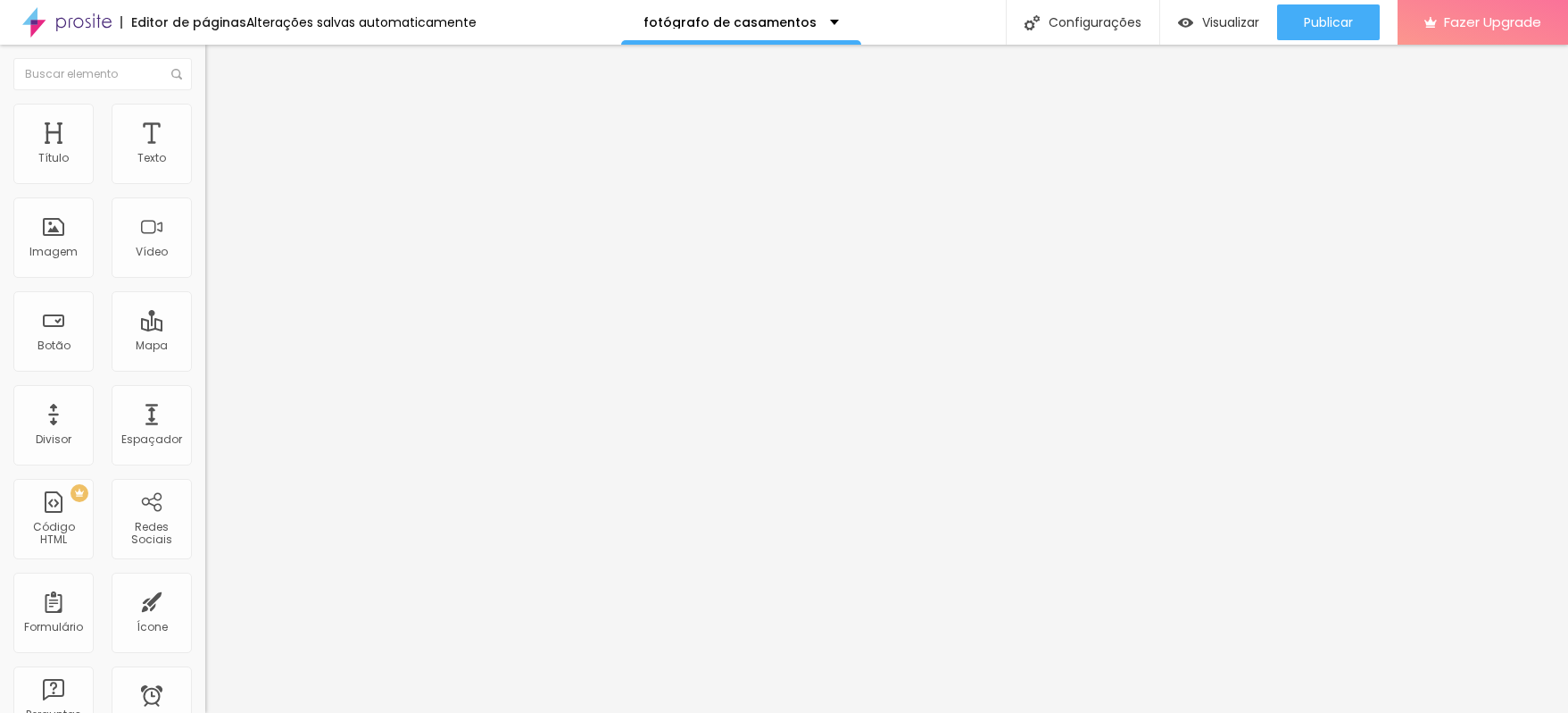
click at [205, 103] on li "Conteúdo" at bounding box center [308, 94] width 205 height 18
click at [221, 119] on span "Estilo" at bounding box center [235, 115] width 28 height 15
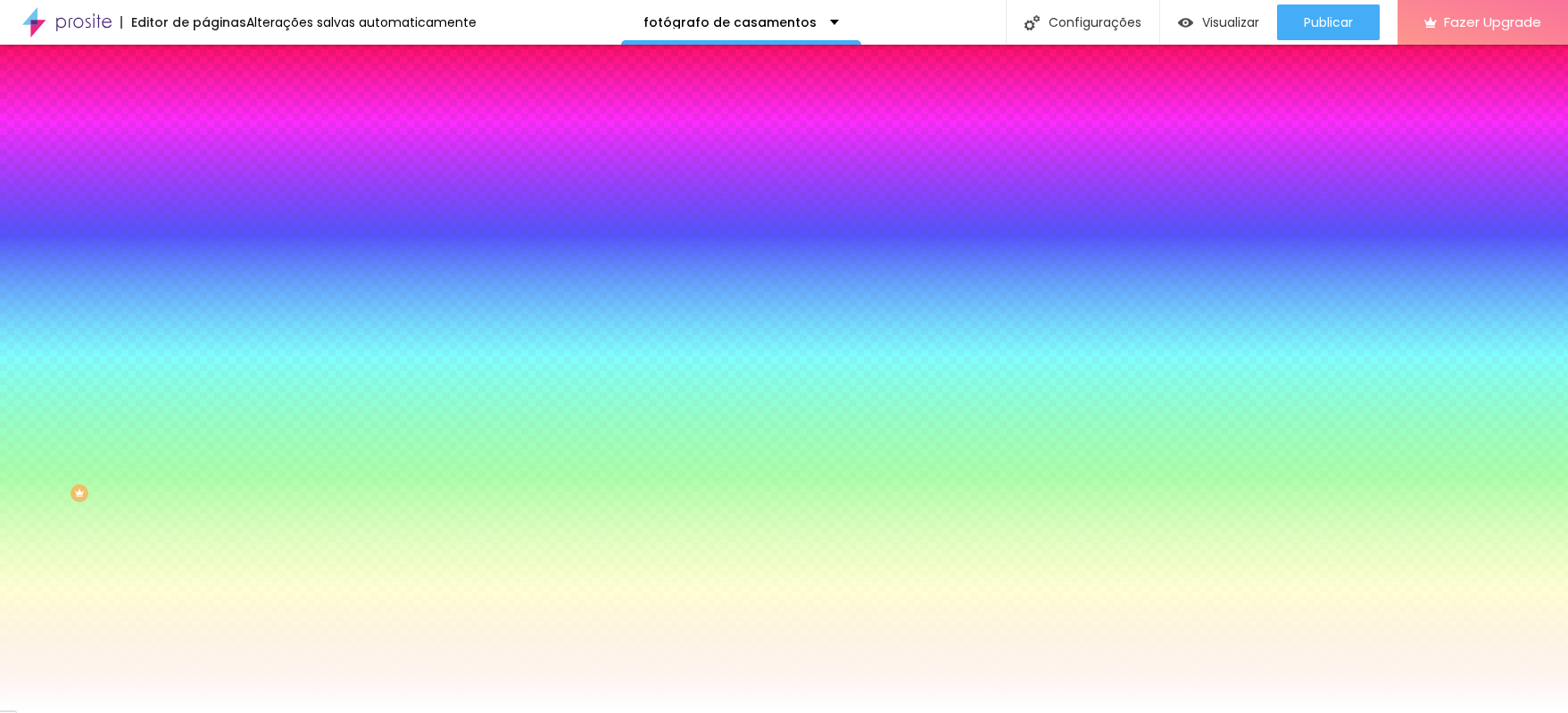
click at [218, 66] on img "button" at bounding box center [225, 65] width 14 height 14
